Goal: Information Seeking & Learning: Learn about a topic

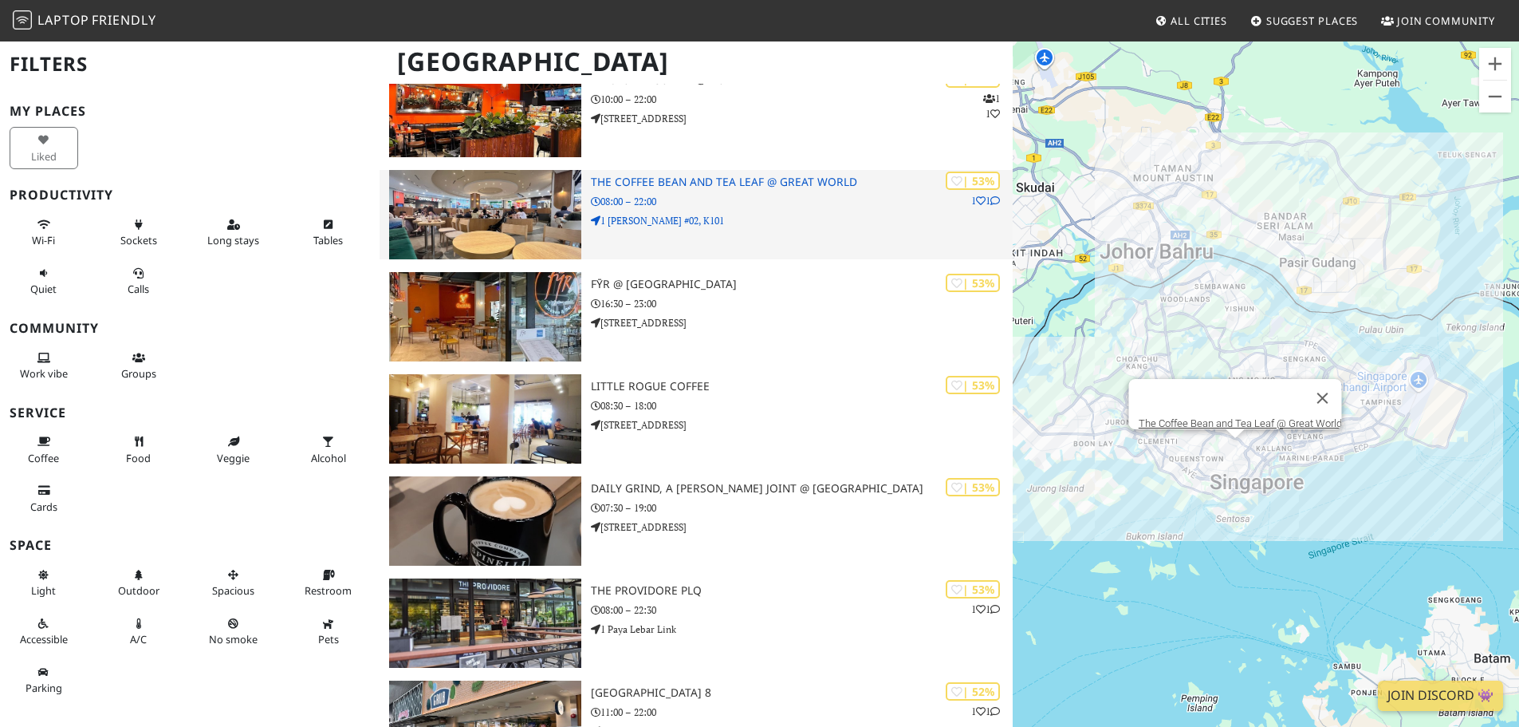
scroll to position [18103, 0]
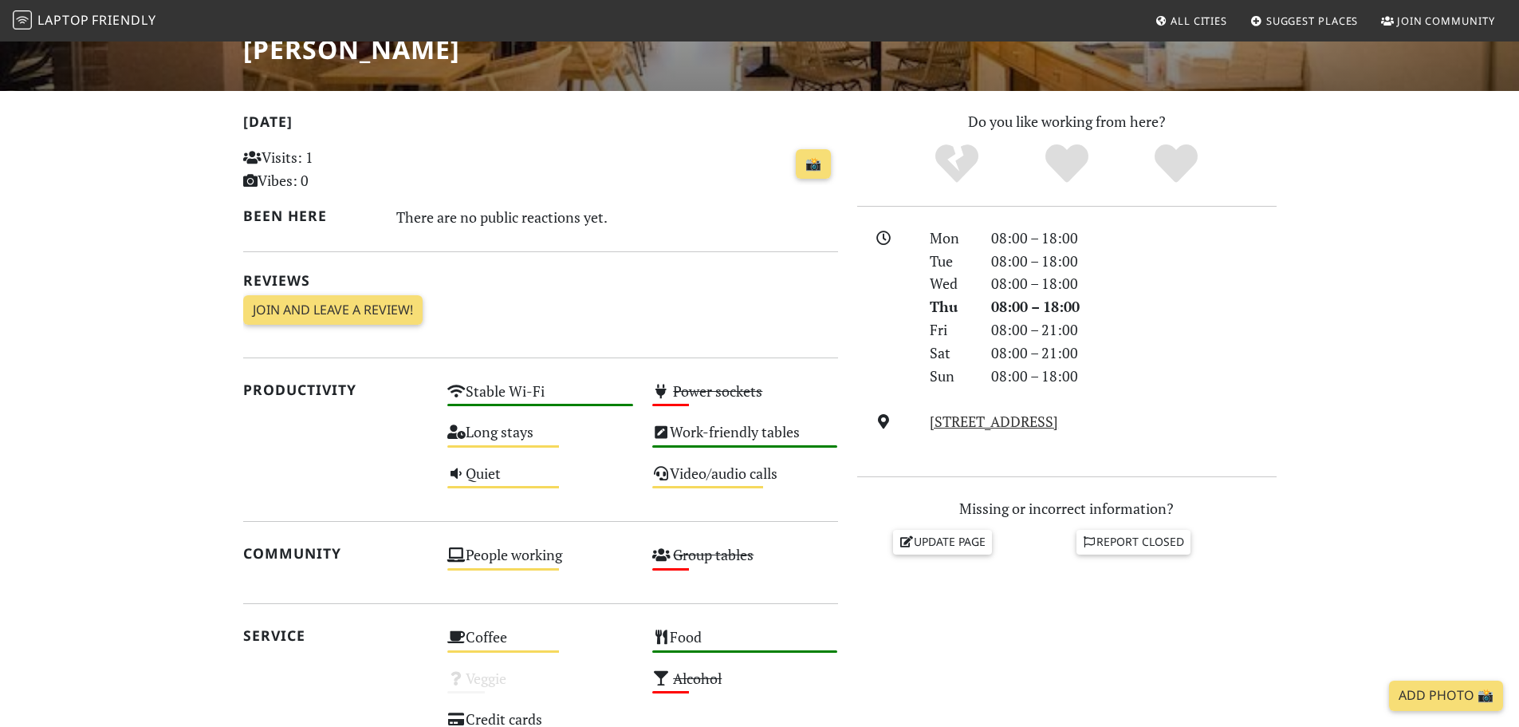
scroll to position [399, 0]
